Goal: Transaction & Acquisition: Purchase product/service

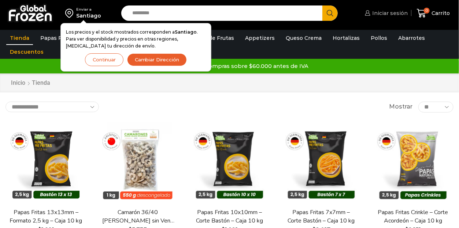
click at [387, 13] on span "Iniciar sesión" at bounding box center [388, 13] width 37 height 7
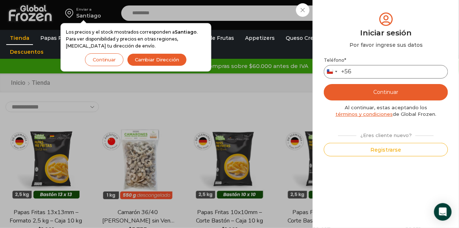
click at [360, 70] on input "Teléfono *" at bounding box center [386, 72] width 124 height 14
type input "*********"
click at [387, 92] on button "Continuar" at bounding box center [386, 92] width 124 height 16
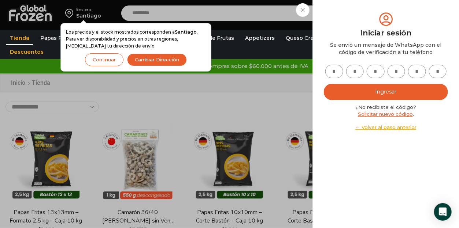
click at [327, 70] on input "text" at bounding box center [334, 72] width 18 height 14
type input "*"
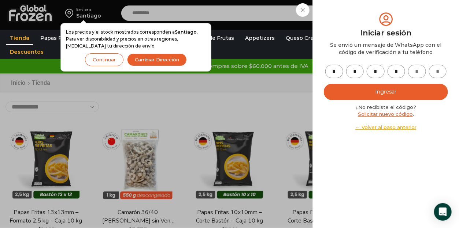
type input "*"
click at [382, 92] on button "Ingresar" at bounding box center [386, 92] width 124 height 16
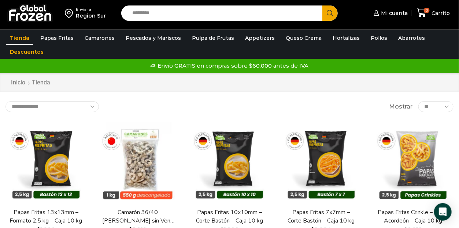
click at [146, 12] on input "Search input" at bounding box center [224, 12] width 190 height 15
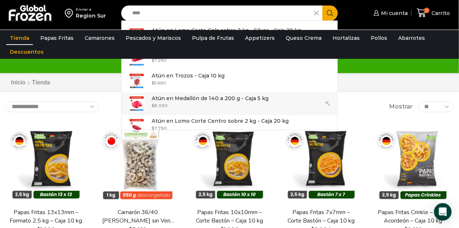
click at [192, 98] on p "Atún en Medallón de 140 a 200 g - Caja 5 kg" at bounding box center [210, 98] width 117 height 8
type input "**********"
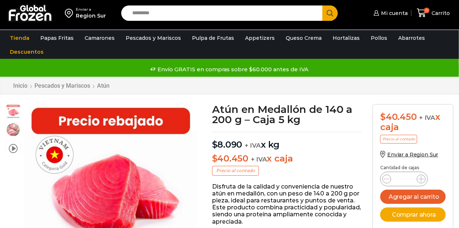
scroll to position [0, 0]
click at [421, 179] on icon at bounding box center [421, 179] width 6 height 6
type input "*"
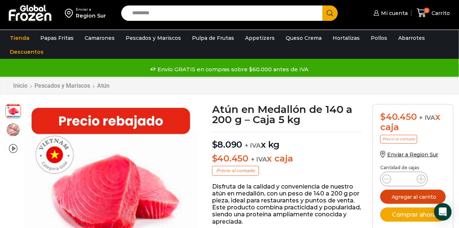
click at [411, 196] on button "Agregar al carrito" at bounding box center [413, 197] width 66 height 14
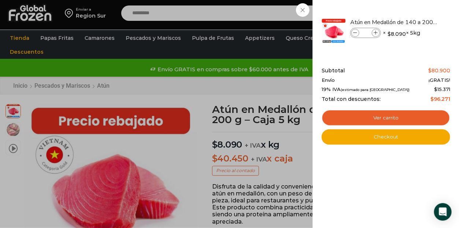
click at [415, 22] on div "2 Carrito 2 2 Shopping Cart *" at bounding box center [433, 12] width 37 height 17
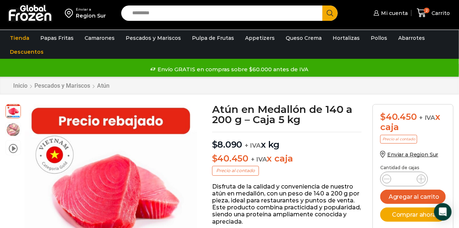
click at [159, 14] on input "Search input" at bounding box center [224, 12] width 190 height 15
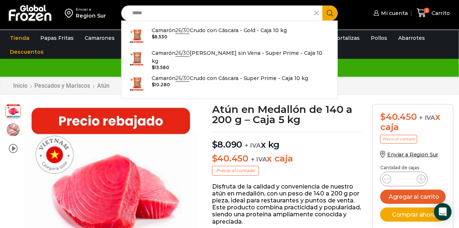
drag, startPoint x: 152, startPoint y: 11, endPoint x: 113, endPoint y: 13, distance: 39.2
click at [113, 13] on div "Enviar a Region Sur Search input ***** Search Camarón 26/30 Crudo con Cáscara -…" at bounding box center [229, 13] width 455 height 26
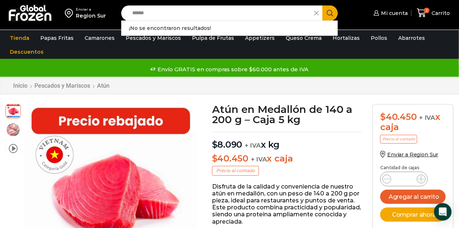
click at [154, 15] on input "******" at bounding box center [220, 12] width 182 height 15
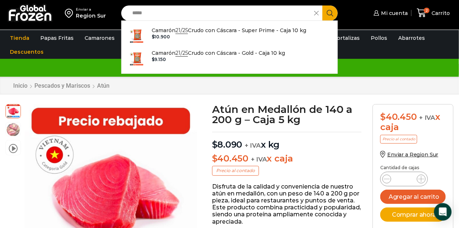
type input "*****"
click at [358, 49] on ul "Tienda Papas Fritas Papas Bastón Papas Especiales Camarones Camarones Crudos Pe…" at bounding box center [229, 45] width 450 height 28
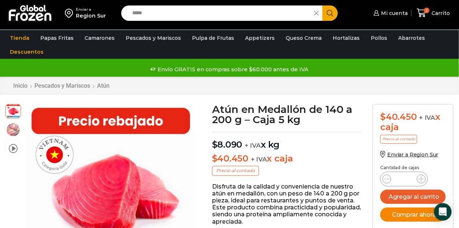
click at [409, 215] on button "Comprar ahora" at bounding box center [413, 215] width 66 height 14
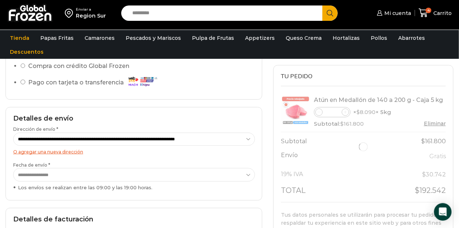
scroll to position [146, 0]
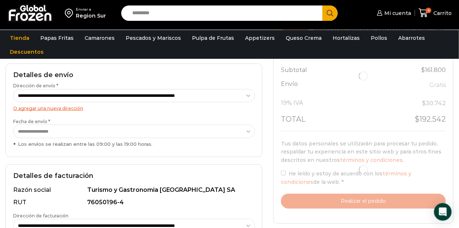
select select "*"
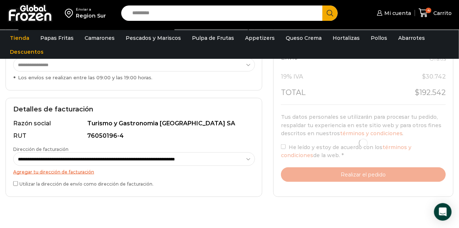
scroll to position [220, 0]
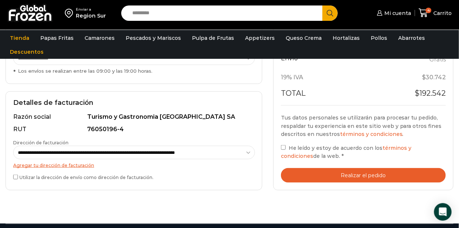
click at [283, 144] on label "He leído y estoy de acuerdo con los términos y condiciones de la web. *" at bounding box center [363, 152] width 165 height 17
click at [366, 174] on button "Realizar el pedido" at bounding box center [363, 175] width 165 height 15
